Goal: Find specific page/section: Find specific page/section

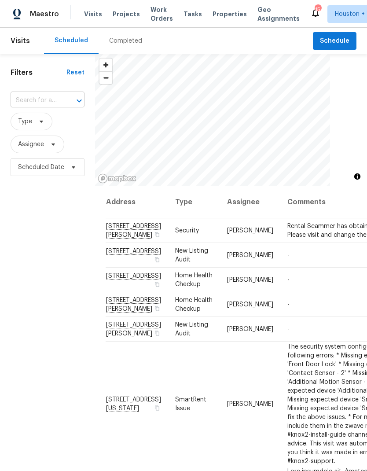
click at [23, 101] on input "text" at bounding box center [35, 101] width 49 height 14
type input "7643 c"
click at [23, 128] on li "[STREET_ADDRESS]" at bounding box center [47, 121] width 74 height 15
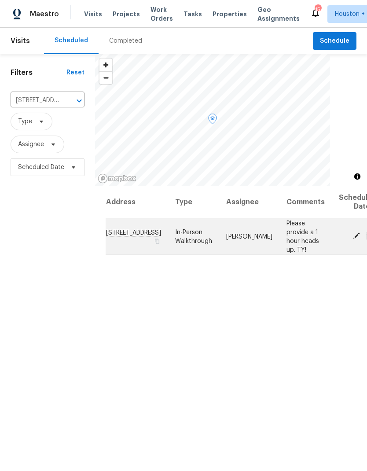
click at [353, 240] on icon at bounding box center [356, 236] width 7 height 7
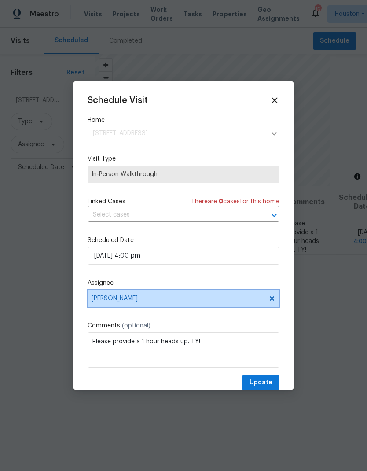
click at [250, 298] on span "[PERSON_NAME]" at bounding box center [178, 298] width 173 height 7
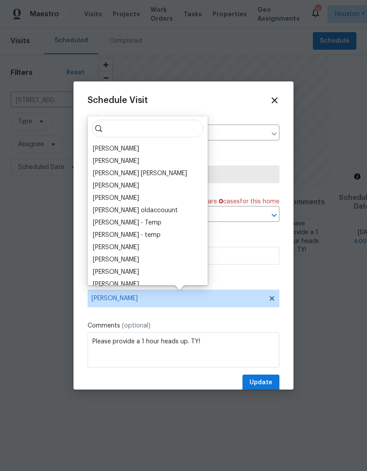
click at [31, 230] on div at bounding box center [183, 235] width 367 height 471
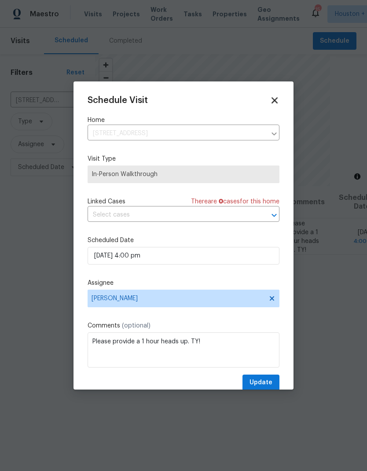
click at [278, 99] on icon at bounding box center [275, 100] width 6 height 6
